Goal: Transaction & Acquisition: Purchase product/service

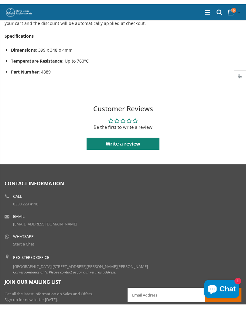
scroll to position [445, 0]
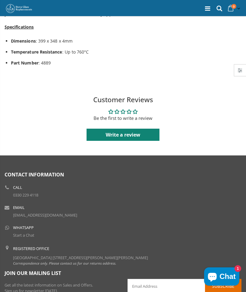
click at [2, 212] on div "Contact Information Call [PHONE_NUMBER] Email [EMAIL_ADDRESS][DOMAIN_NAME] What…" at bounding box center [123, 219] width 246 height 99
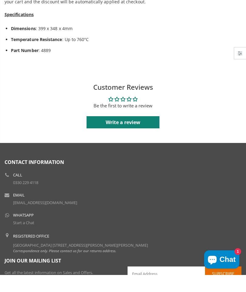
scroll to position [457, 0]
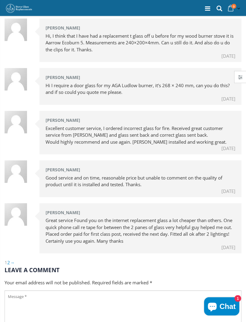
scroll to position [252, 0]
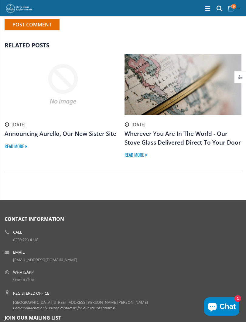
scroll to position [418, 0]
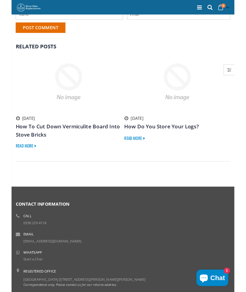
scroll to position [370, 0]
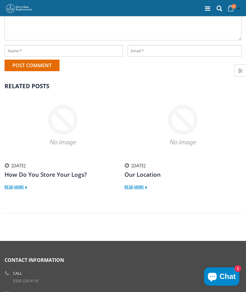
click at [104, 11] on icon at bounding box center [207, 8] width 5 height 6
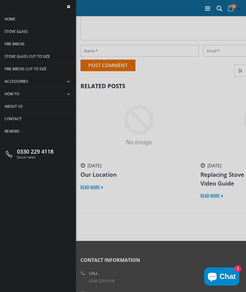
click at [31, 56] on span "Stove Glass Cut To Size" at bounding box center [28, 56] width 46 height 5
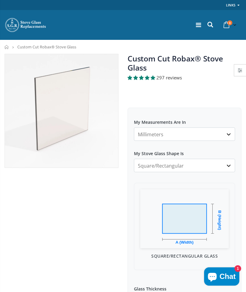
click at [226, 169] on select "Square/Rectangular Arched Half Arch Both Top Corners Cut Single Corner Cut All …" at bounding box center [184, 165] width 101 height 13
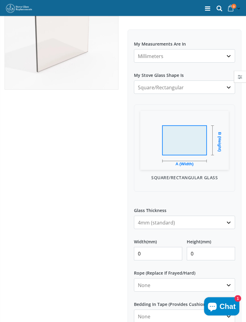
scroll to position [79, 0]
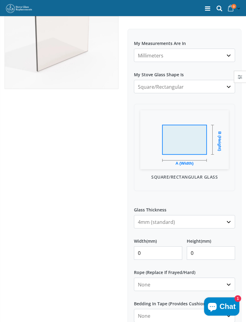
click at [228, 221] on select "4mm (standard) 5mm (gas fires with baffled flue) 3mm (For Use In Stoves With Th…" at bounding box center [184, 221] width 101 height 13
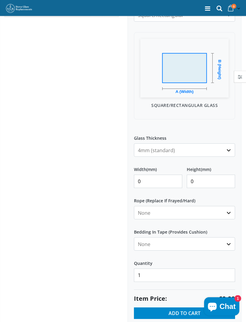
scroll to position [157, 0]
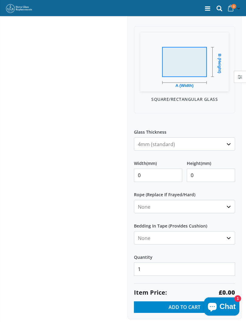
click at [231, 205] on select "None 3mm White 6mm White 8mm White 10mm White 12mm White 6mm Black 8mm Black 10…" at bounding box center [184, 206] width 101 height 13
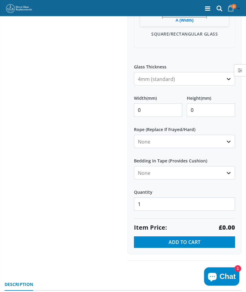
scroll to position [222, 0]
click at [152, 111] on input "0" at bounding box center [158, 109] width 48 height 13
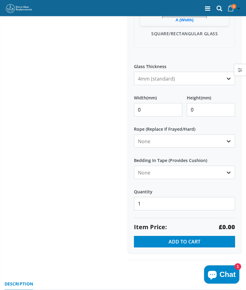
click at [228, 77] on select "4mm (standard) 5mm (gas fires with baffled flue) 3mm (For Use In Stoves With Th…" at bounding box center [184, 78] width 101 height 13
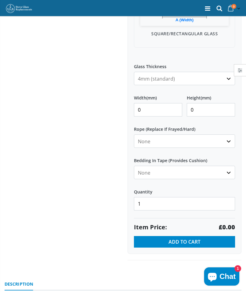
click at [151, 112] on input "0" at bounding box center [158, 109] width 48 height 13
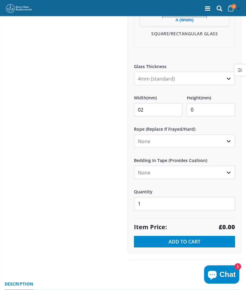
type input "0"
type input "231"
type input "23"
click at [215, 179] on select "None Black White" at bounding box center [184, 172] width 101 height 13
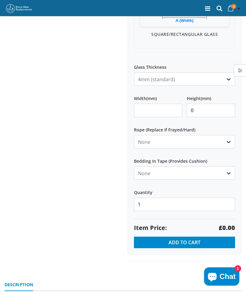
scroll to position [221, 0]
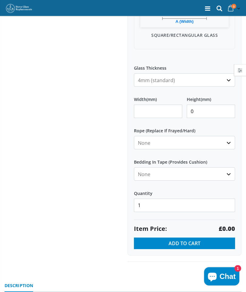
click at [242, 190] on div "My Measurements Are In Millimeters Centimeters Inches For inches, please enter …" at bounding box center [185, 71] width 114 height 369
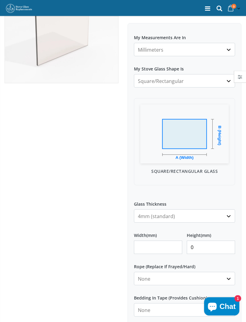
scroll to position [85, 0]
click at [239, 190] on div "My Measurements Are In Millimeters Centimeters Inches For inches, please enter …" at bounding box center [185, 207] width 114 height 369
click at [236, 189] on div "My Measurements Are In Millimeters Centimeters Inches For inches, please enter …" at bounding box center [185, 207] width 114 height 369
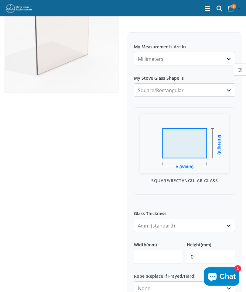
scroll to position [75, 0]
click at [225, 59] on select "Millimeters Centimeters Inches" at bounding box center [184, 58] width 101 height 13
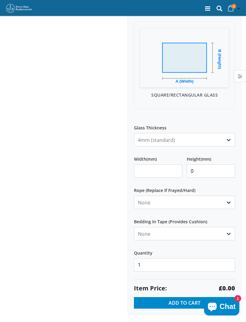
scroll to position [164, 0]
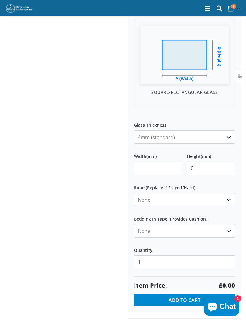
click at [229, 230] on select "None Black White" at bounding box center [184, 231] width 101 height 13
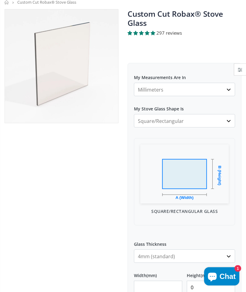
scroll to position [0, 0]
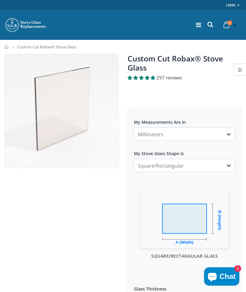
click at [170, 75] on span "297 reviews" at bounding box center [170, 78] width 26 height 6
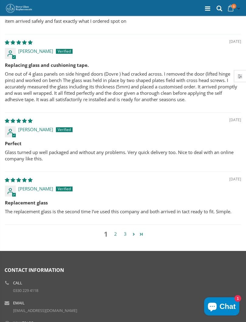
scroll to position [1461, 0]
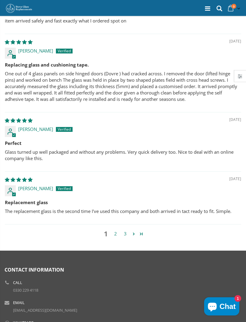
click at [227, 149] on p "Glass turned up well packaged and without any problems. Very quick delivery too…" at bounding box center [123, 155] width 237 height 13
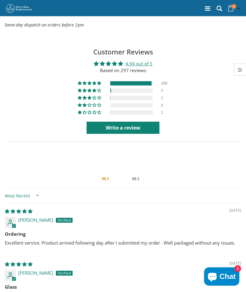
scroll to position [1184, 0]
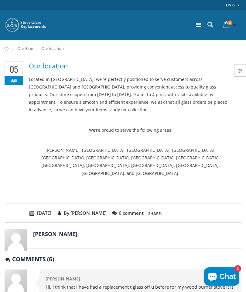
click at [246, 5] on div "Links My Account Login" at bounding box center [123, 5] width 246 height 10
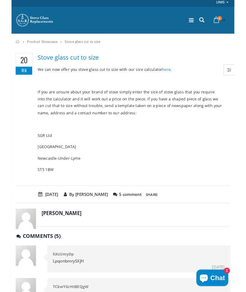
scroll to position [20, 0]
